Goal: Task Accomplishment & Management: Complete application form

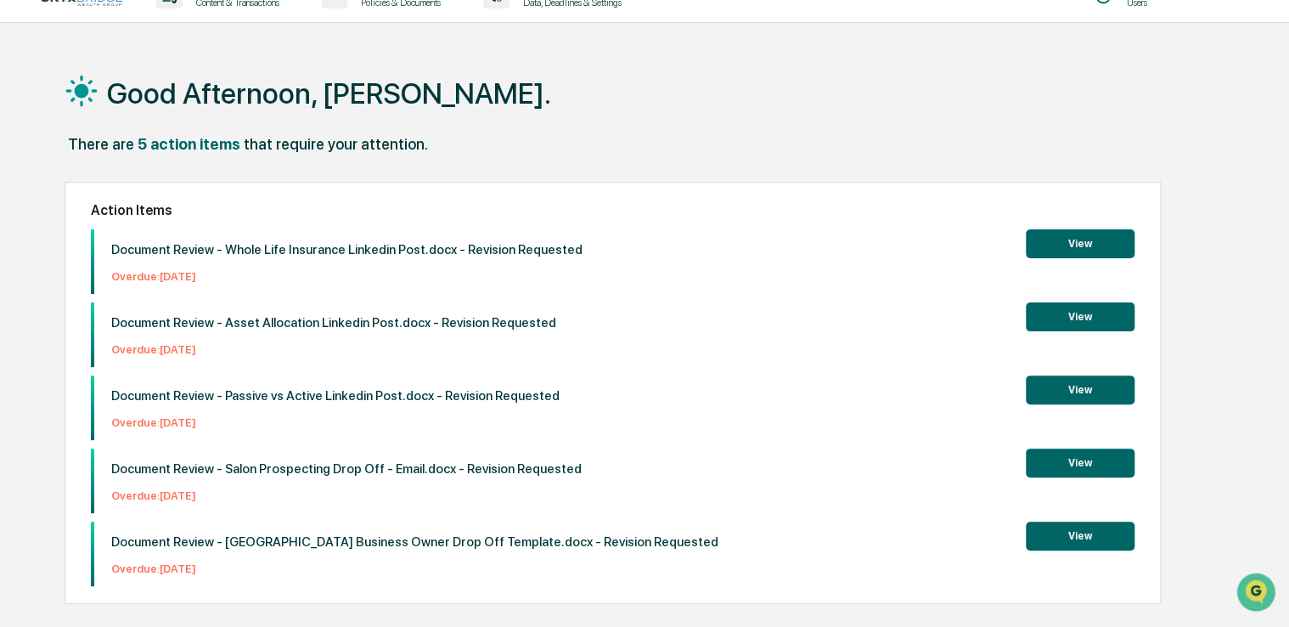
scroll to position [81, 0]
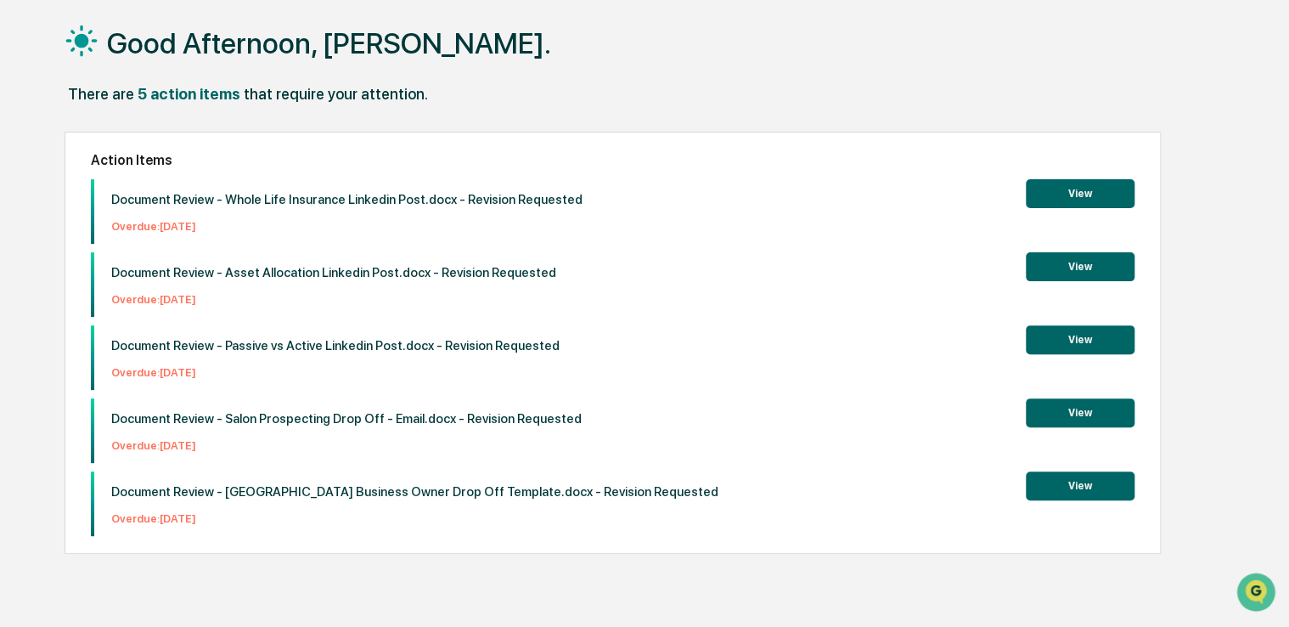
click at [1077, 488] on button "View" at bounding box center [1080, 485] width 109 height 29
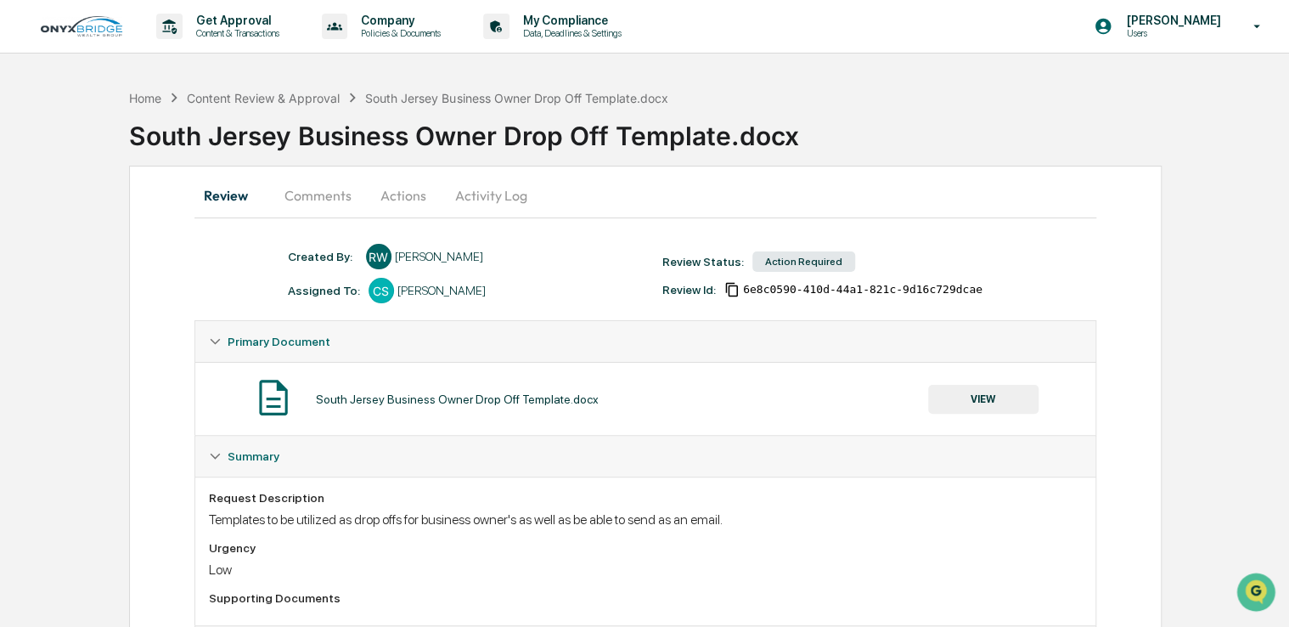
click at [335, 196] on button "Comments" at bounding box center [318, 195] width 94 height 41
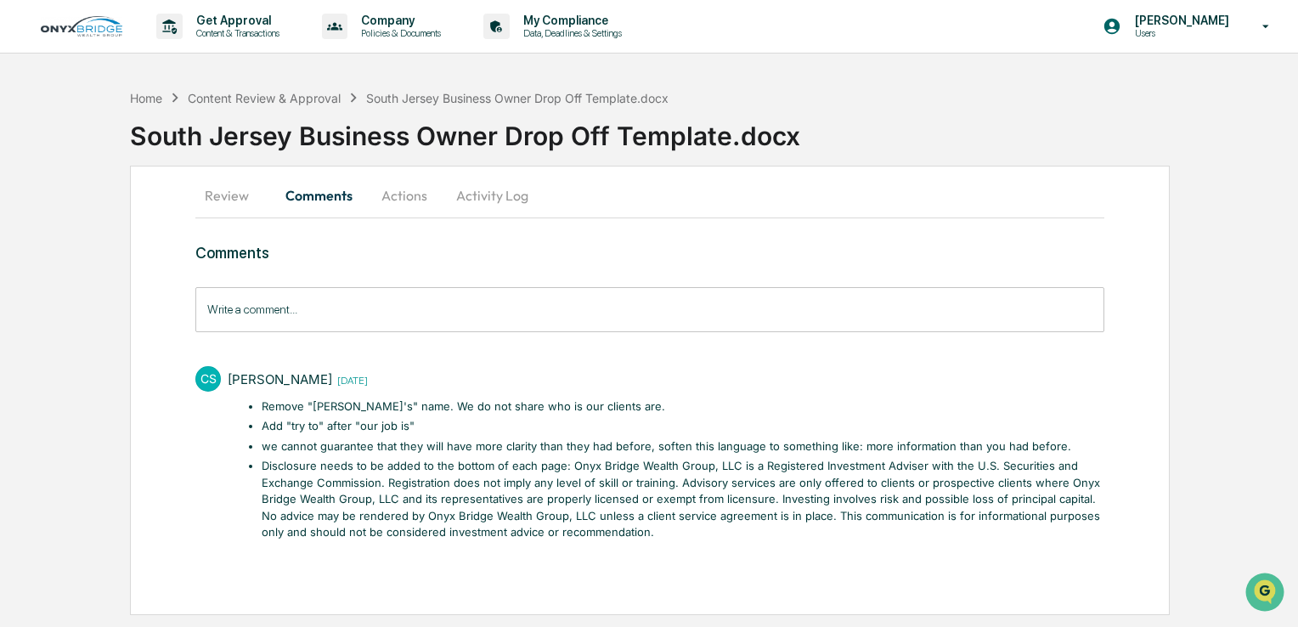
click at [412, 206] on button "Actions" at bounding box center [404, 195] width 76 height 41
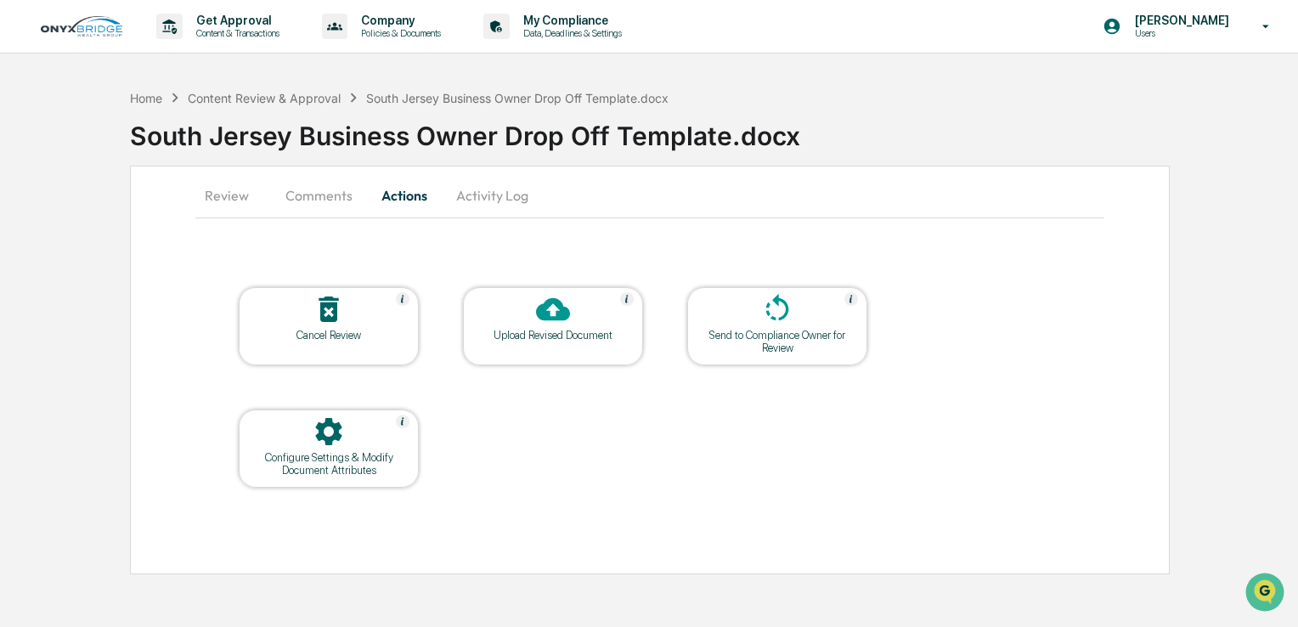
click at [498, 203] on button "Activity Log" at bounding box center [491, 195] width 99 height 41
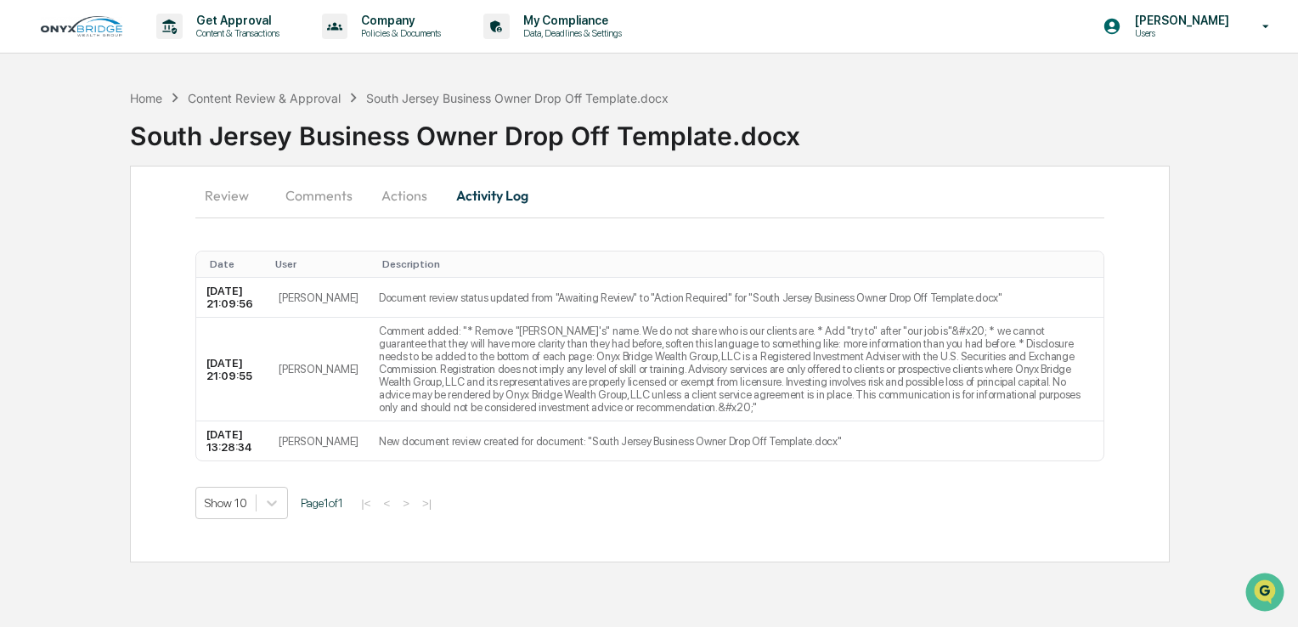
click at [409, 201] on button "Actions" at bounding box center [404, 195] width 76 height 41
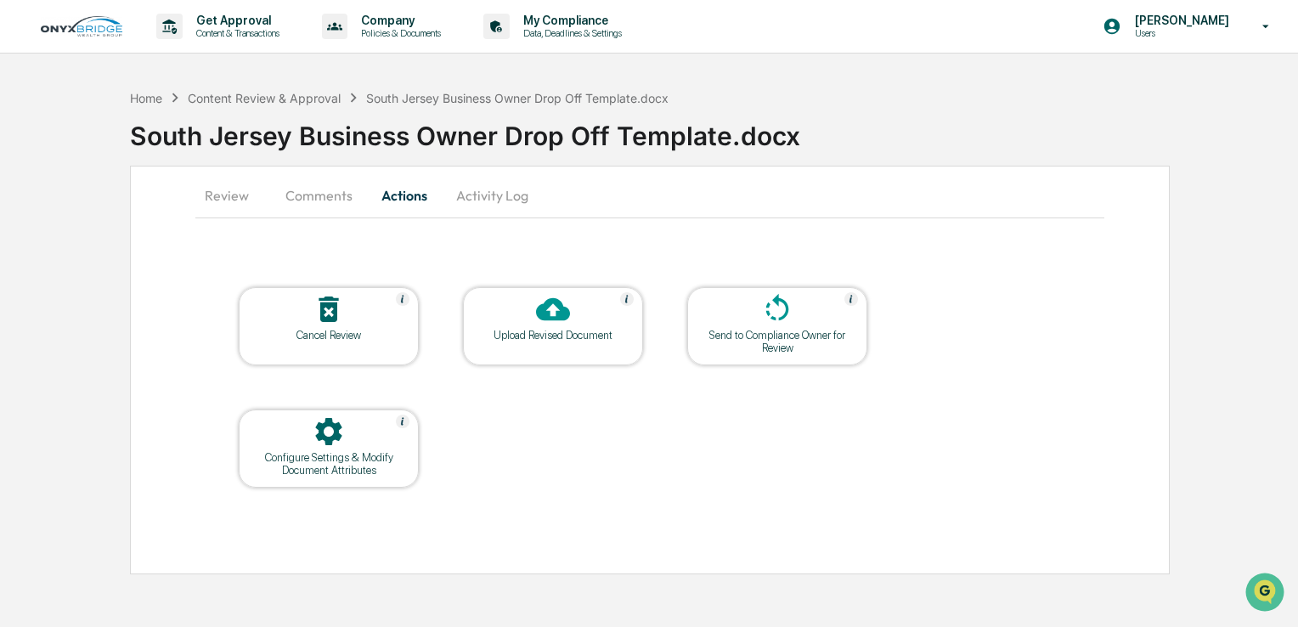
click at [572, 325] on div at bounding box center [553, 310] width 170 height 37
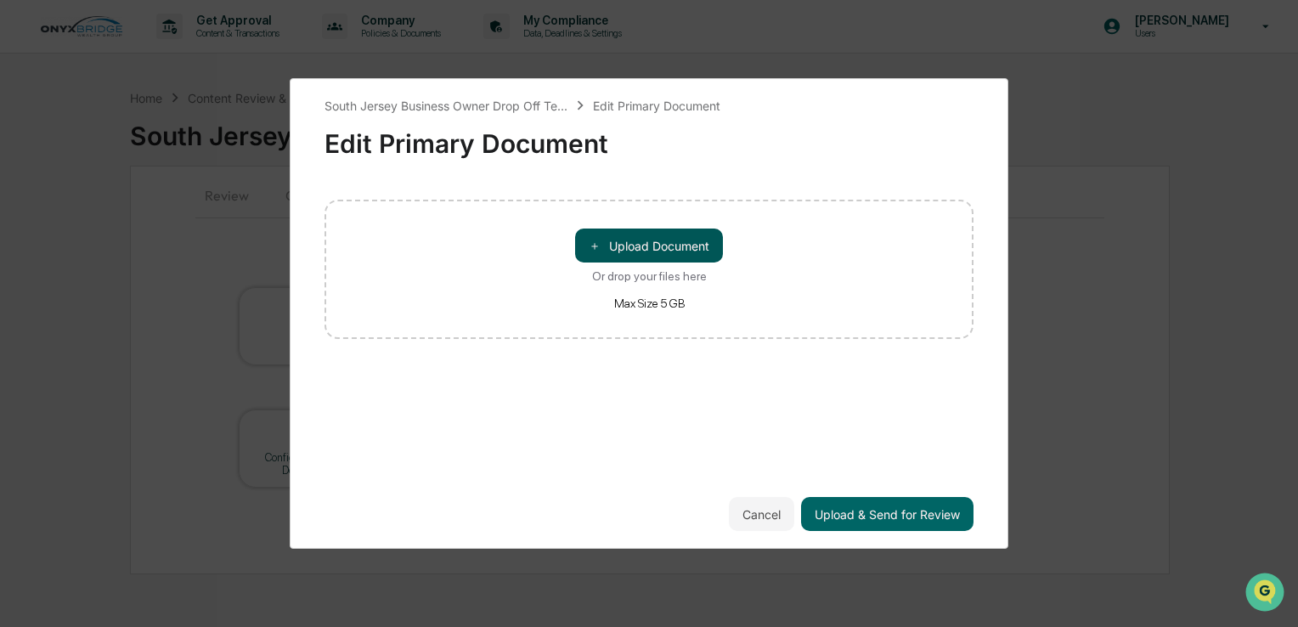
click at [643, 253] on button "＋ Upload Document" at bounding box center [649, 245] width 148 height 34
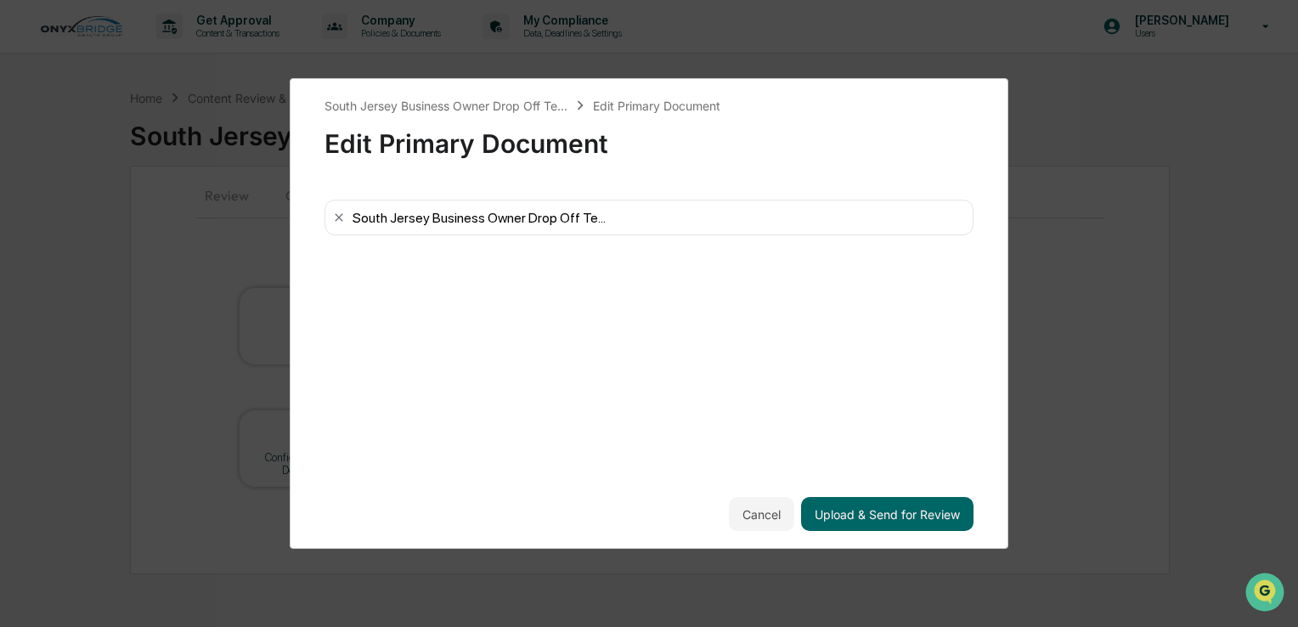
click at [517, 216] on div "South Jersey Business Owner Drop Off Te..." at bounding box center [478, 218] width 253 height 16
click at [753, 515] on button "Cancel" at bounding box center [761, 514] width 65 height 34
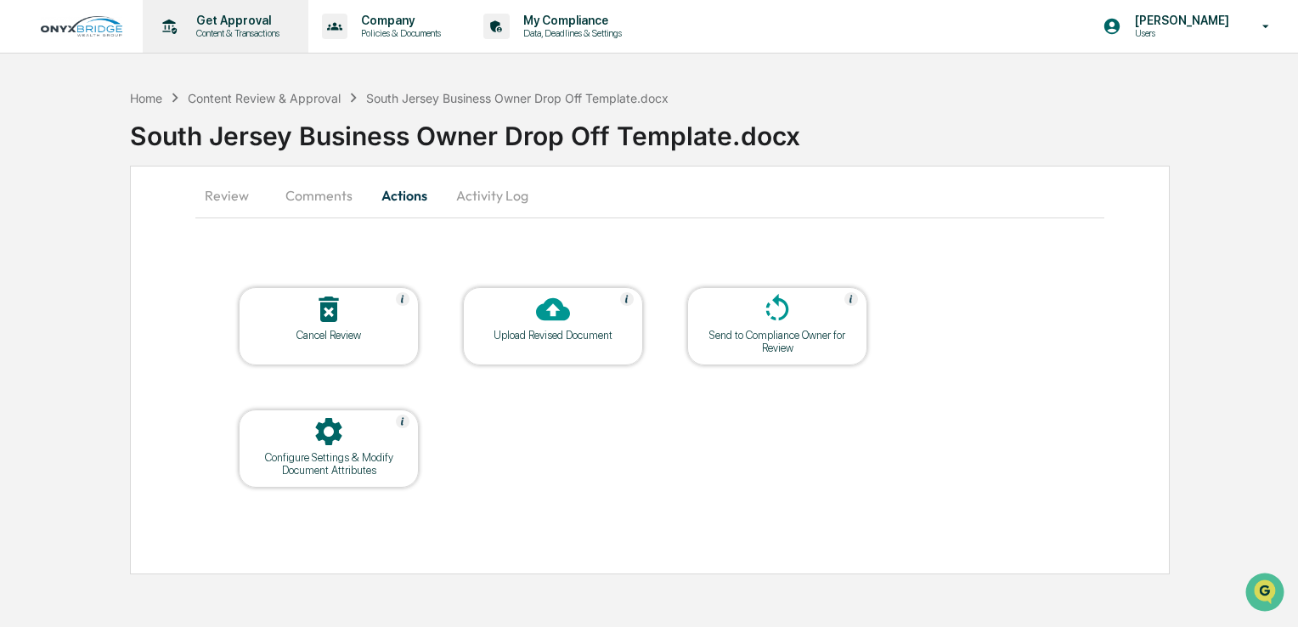
click at [216, 27] on p "Content & Transactions" at bounding box center [235, 33] width 105 height 12
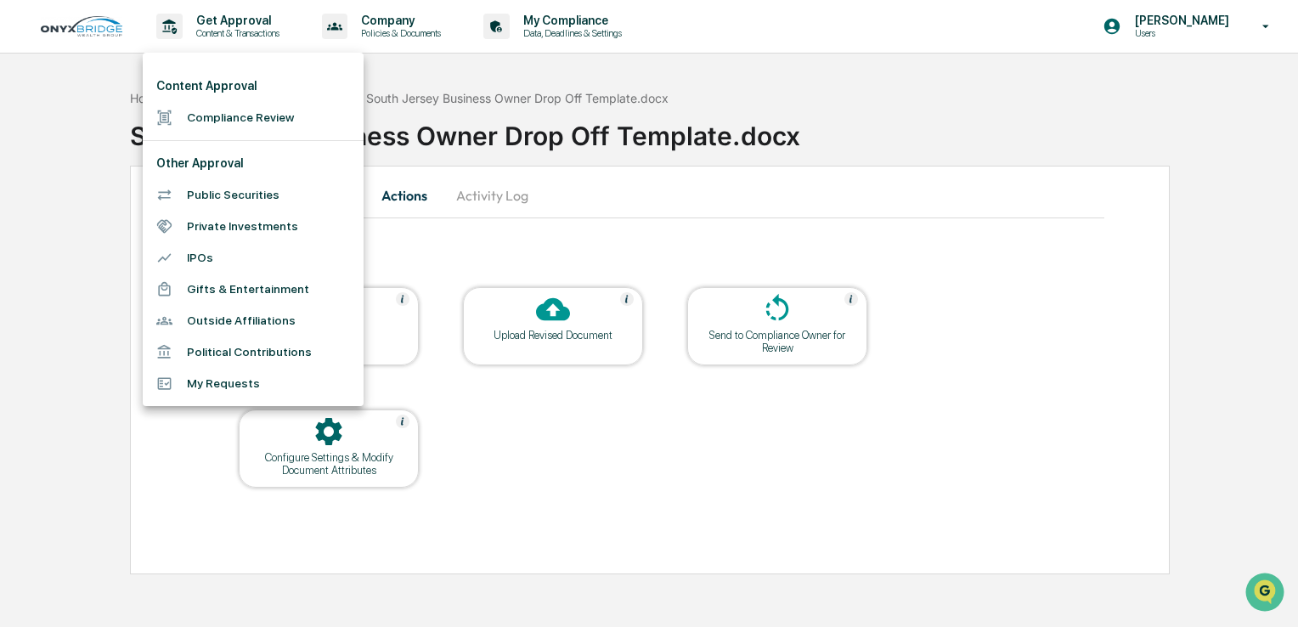
click at [244, 123] on li "Compliance Review" at bounding box center [253, 117] width 221 height 31
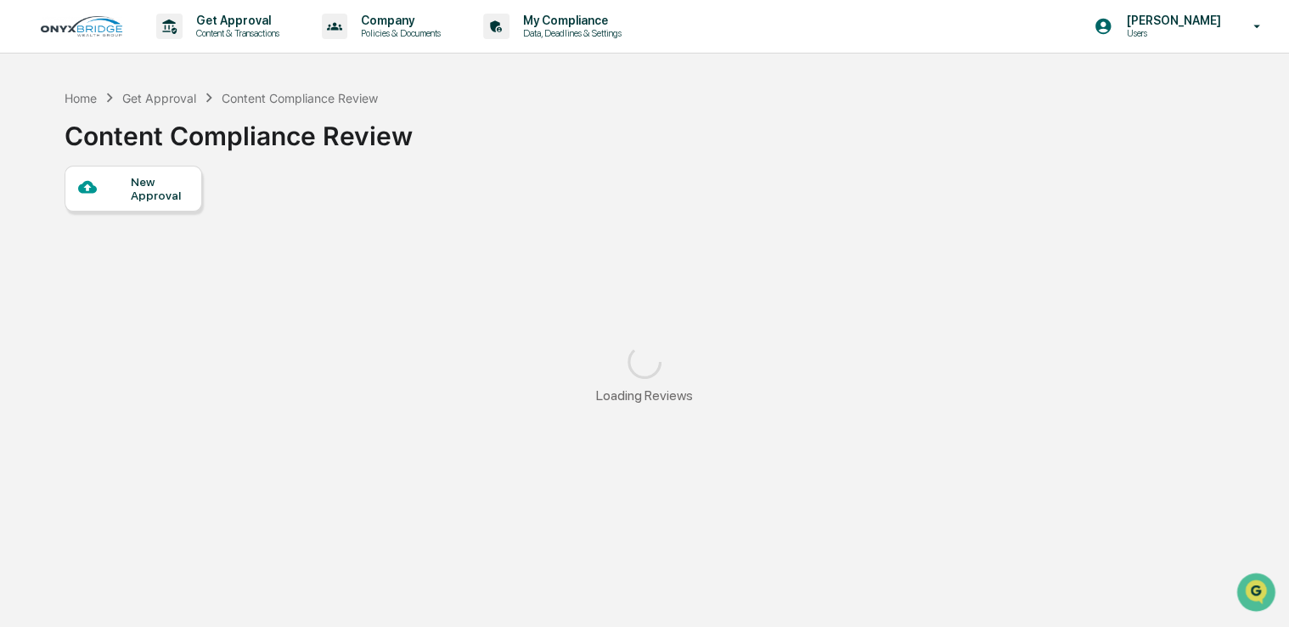
click at [164, 186] on div "New Approval" at bounding box center [159, 188] width 57 height 27
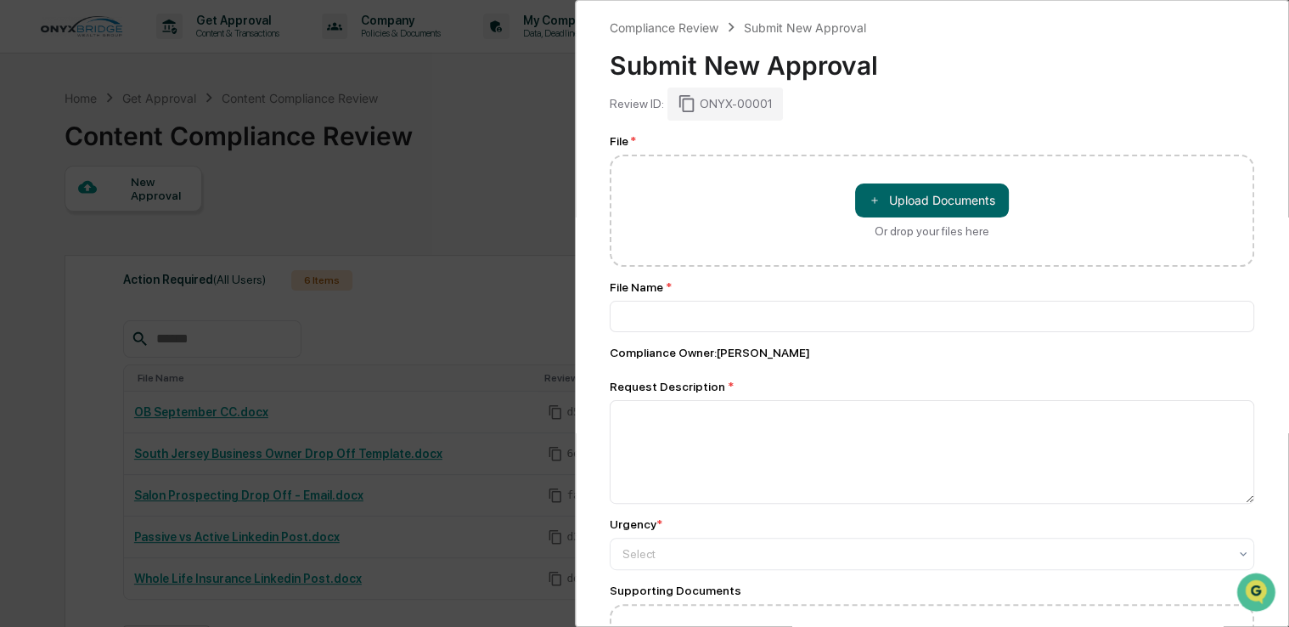
click at [376, 272] on div "Compliance Review Submit New Approval Submit New Approval Review ID: ONYX-00001…" at bounding box center [644, 313] width 1289 height 627
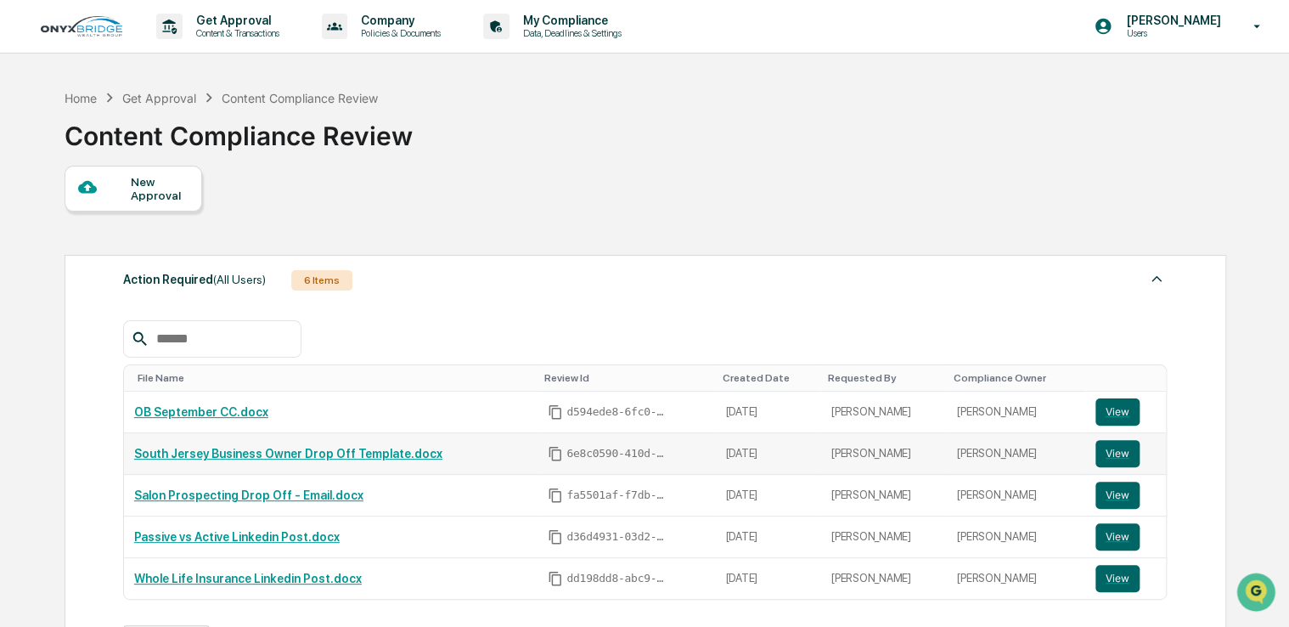
click at [340, 453] on link "South Jersey Business Owner Drop Off Template.docx" at bounding box center [288, 454] width 308 height 14
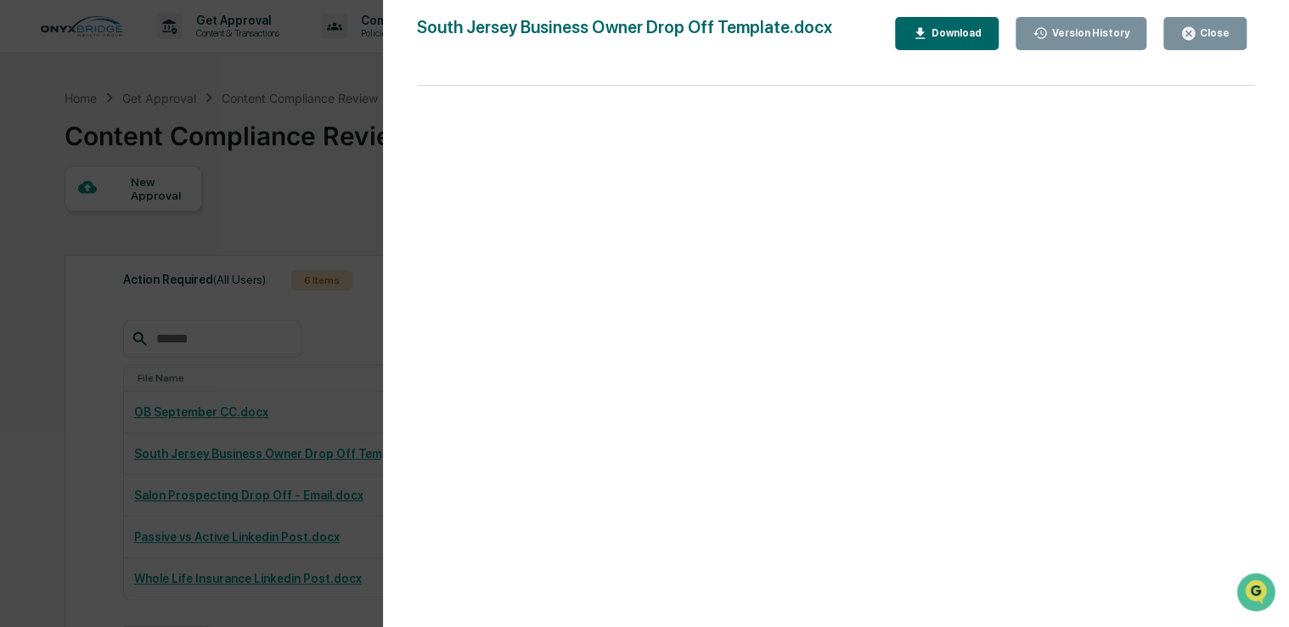
click at [1214, 32] on div "Close" at bounding box center [1213, 33] width 33 height 12
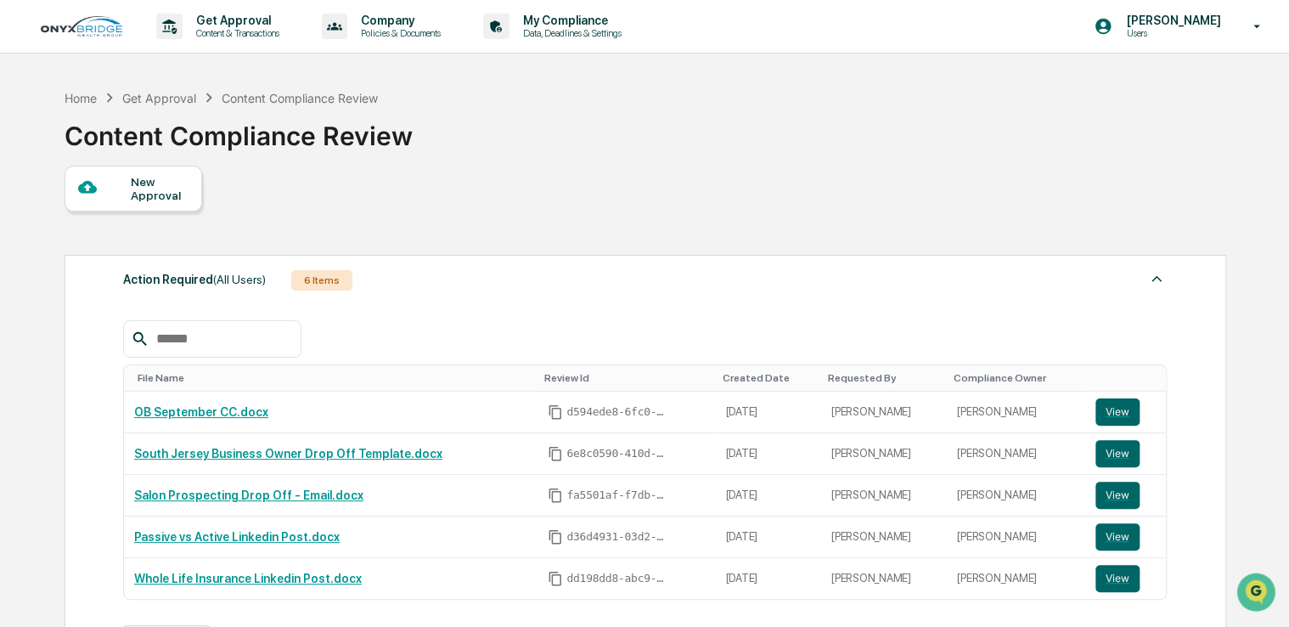
click at [149, 198] on div "New Approval" at bounding box center [159, 188] width 57 height 27
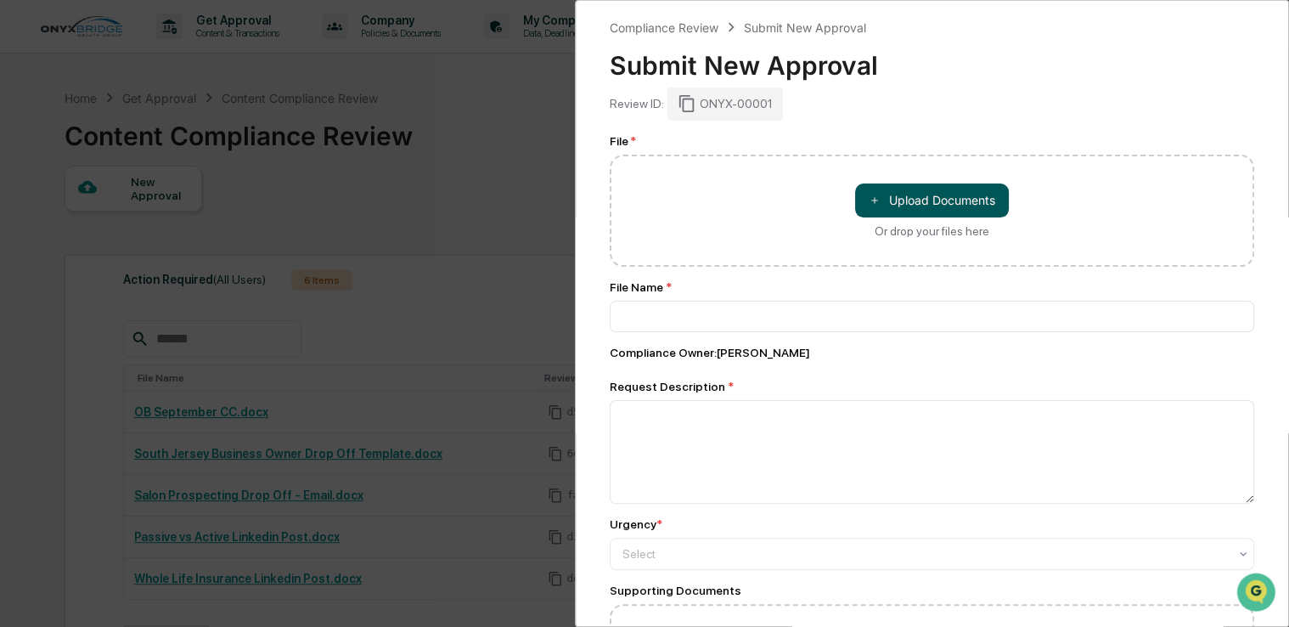
click at [917, 206] on button "＋ Upload Documents" at bounding box center [932, 200] width 154 height 34
type input "**********"
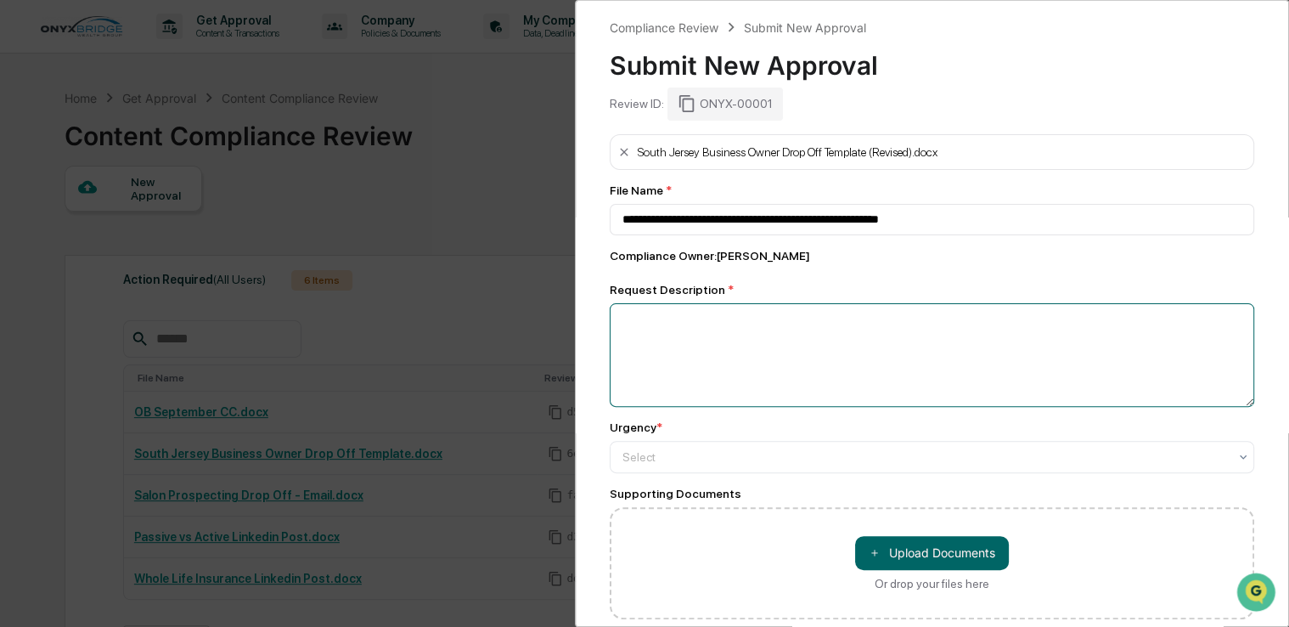
click at [686, 349] on textarea at bounding box center [932, 355] width 645 height 104
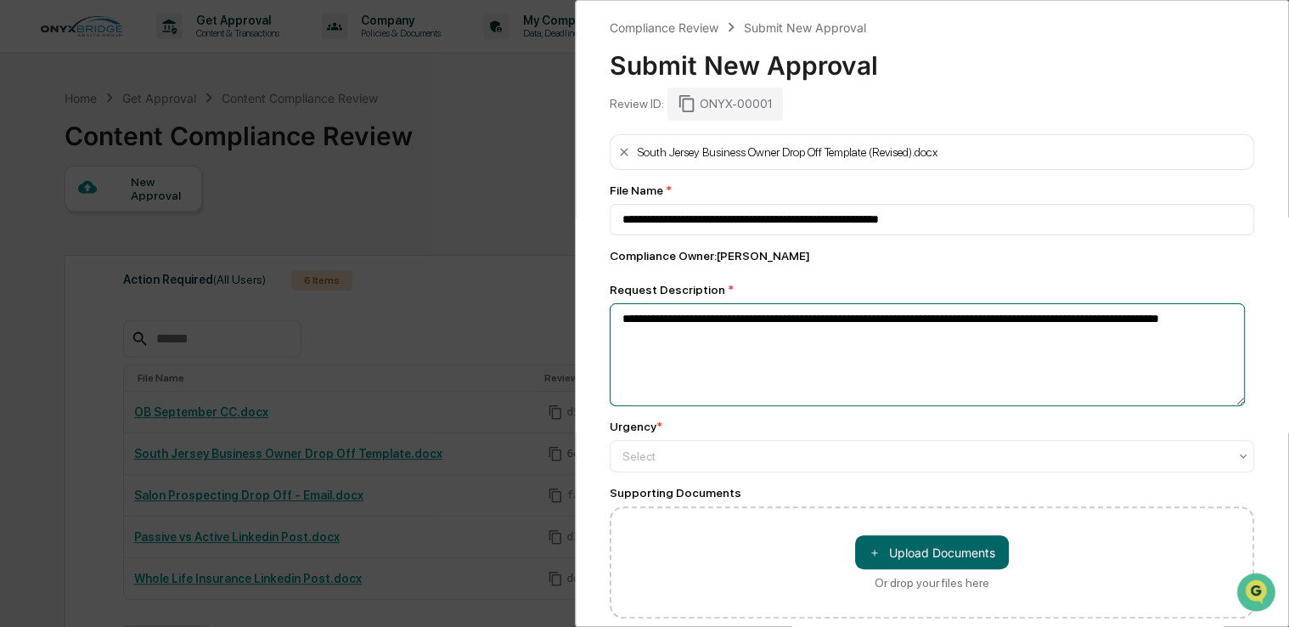
scroll to position [12, 0]
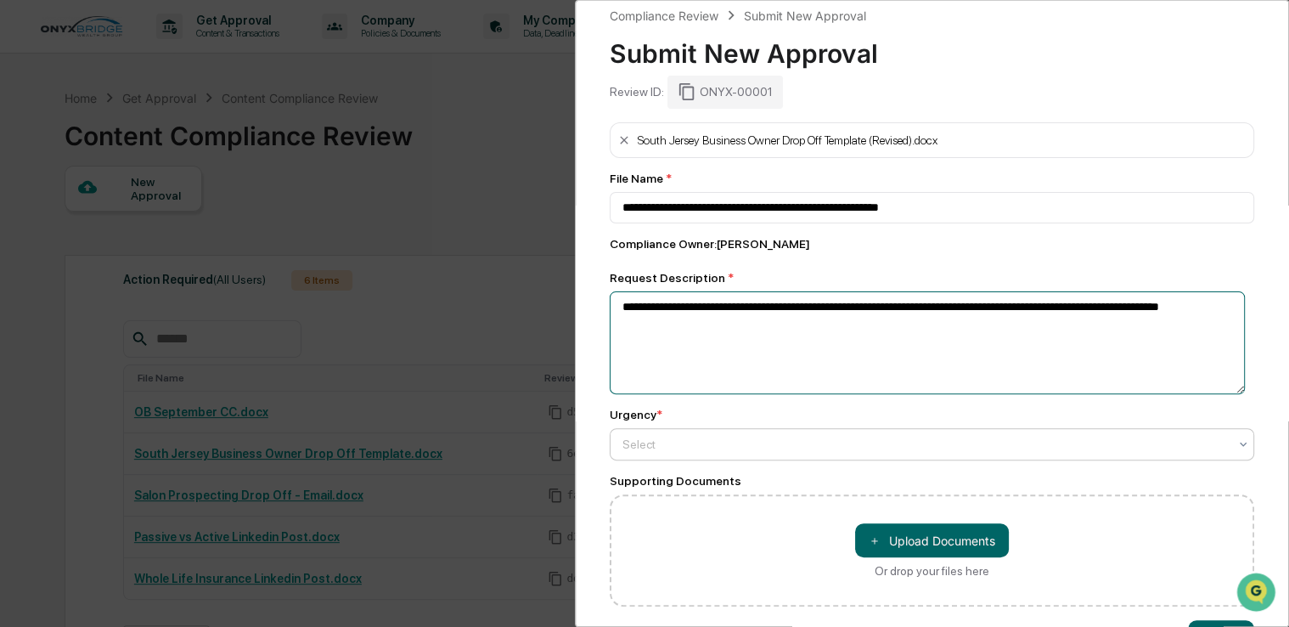
type textarea "**********"
click at [696, 448] on div at bounding box center [924, 444] width 605 height 17
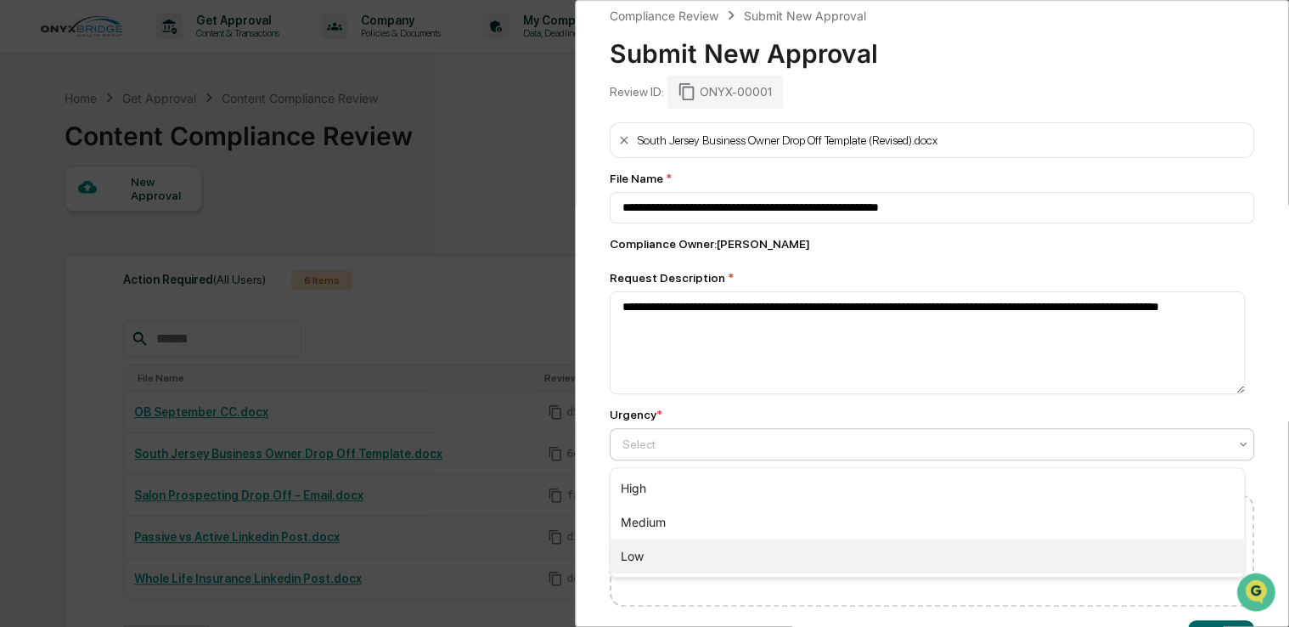
click at [656, 555] on div "Low" at bounding box center [928, 556] width 634 height 34
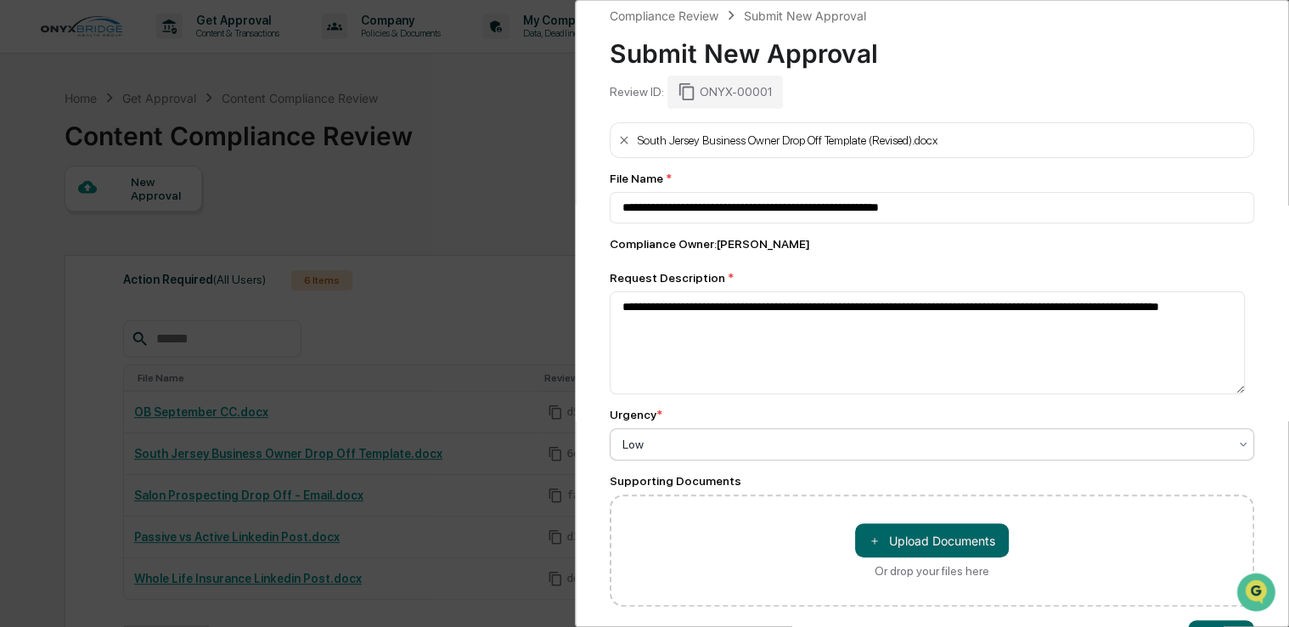
scroll to position [78, 0]
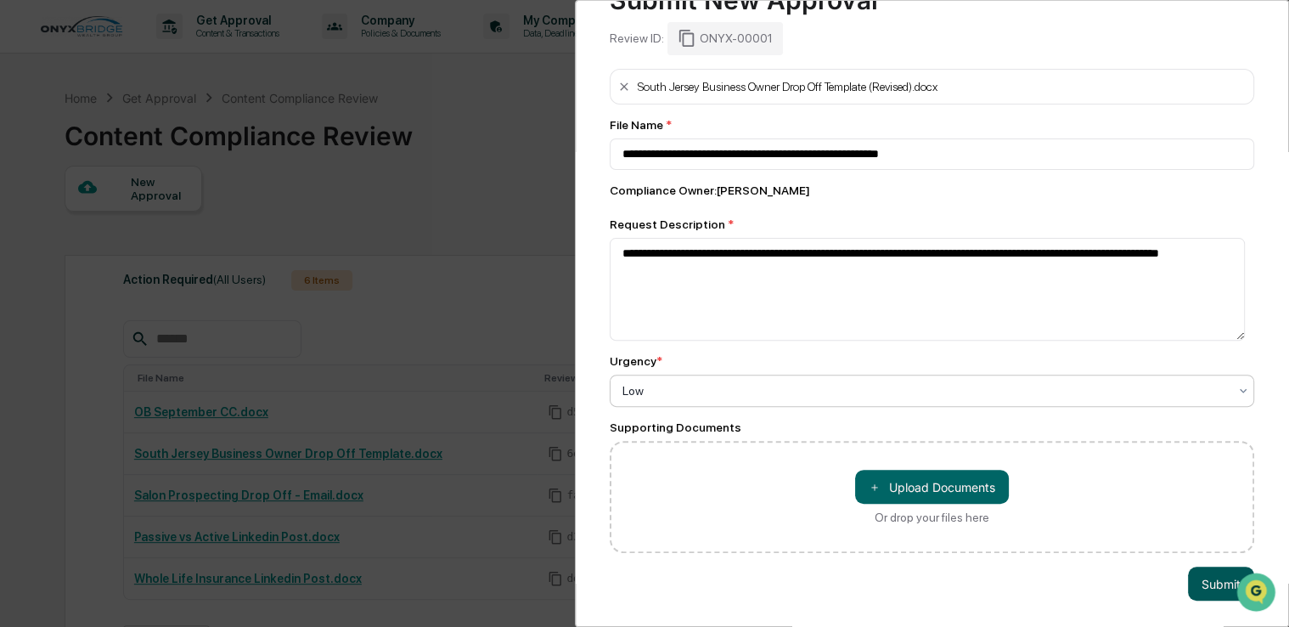
click at [1206, 569] on button "Submit" at bounding box center [1221, 583] width 66 height 34
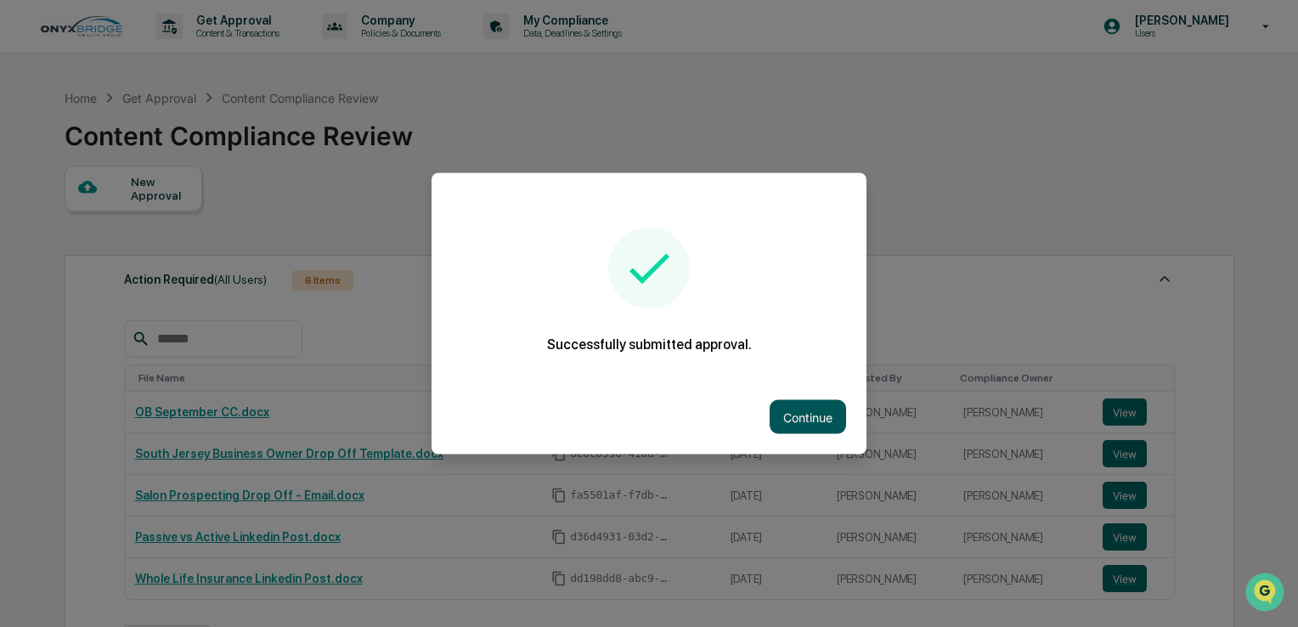
click at [813, 410] on button "Continue" at bounding box center [807, 417] width 76 height 34
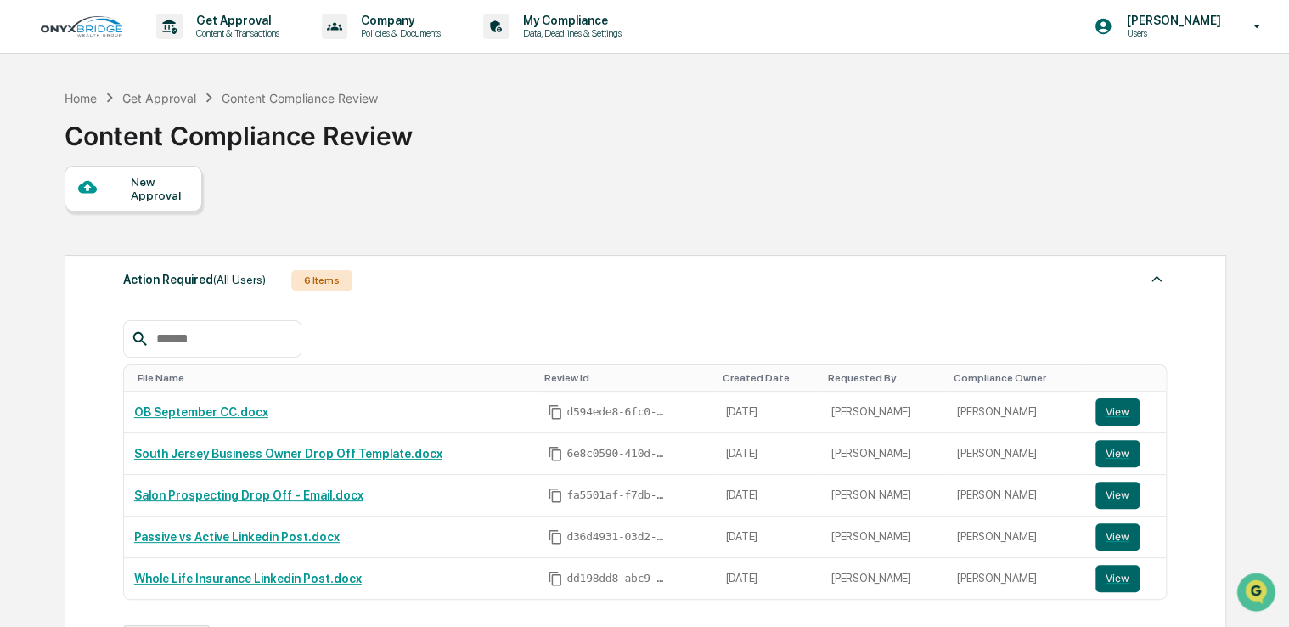
click at [719, 273] on div "Action Required (All Users) 6 Items" at bounding box center [645, 280] width 1045 height 24
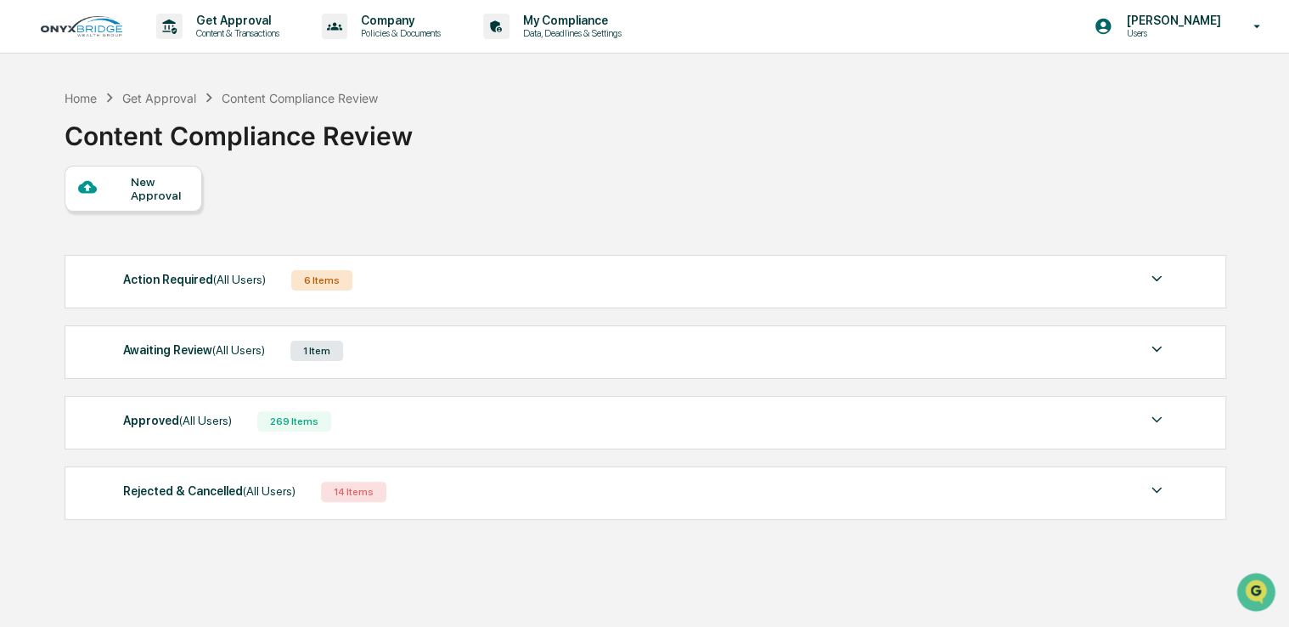
scroll to position [81, 0]
